Goal: Connect with others: Connect with others

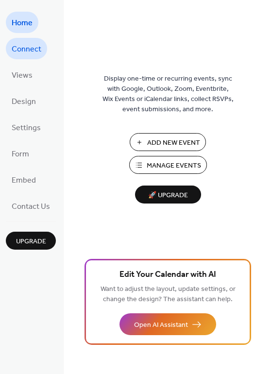
click at [24, 46] on span "Connect" at bounding box center [27, 50] width 30 height 16
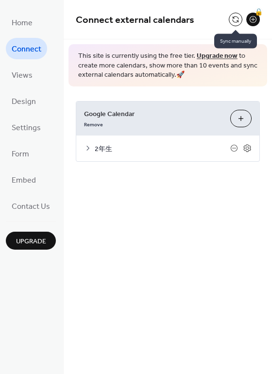
click at [232, 20] on button at bounding box center [236, 20] width 14 height 14
